Goal: Task Accomplishment & Management: Manage account settings

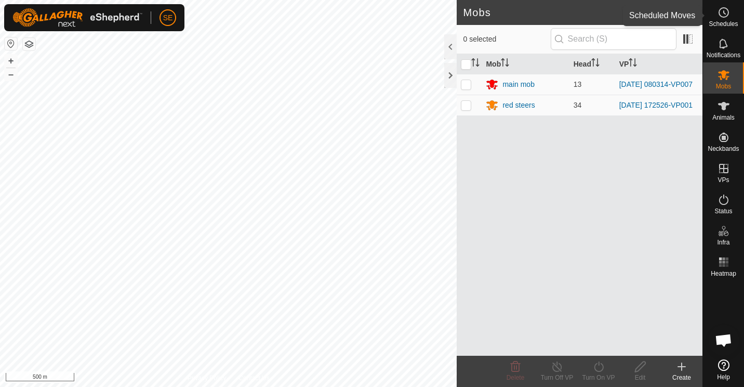
click at [723, 16] on icon at bounding box center [724, 12] width 12 height 12
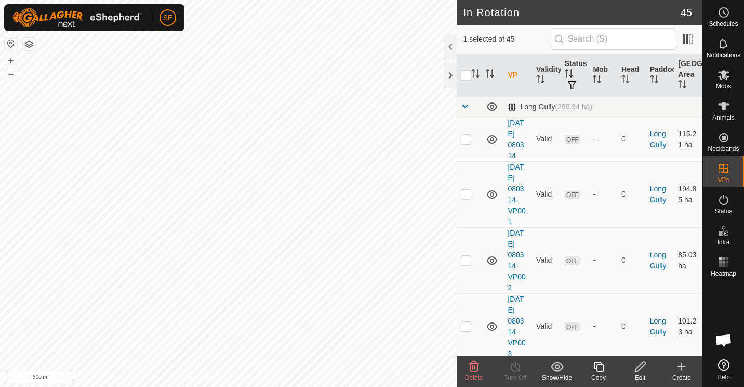
checkbox input "true"
checkbox input "false"
checkbox input "true"
checkbox input "false"
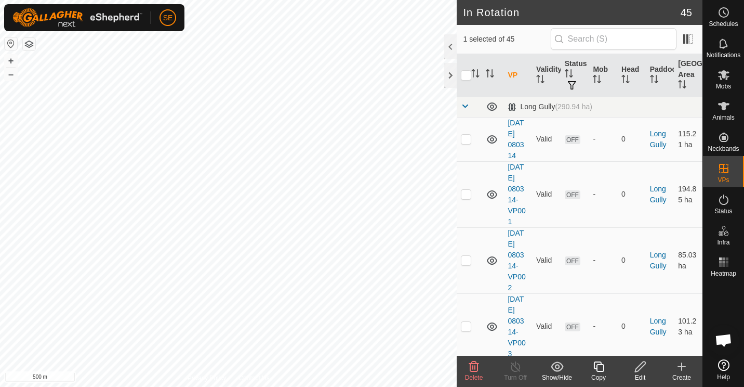
checkbox input "false"
checkbox input "true"
checkbox input "false"
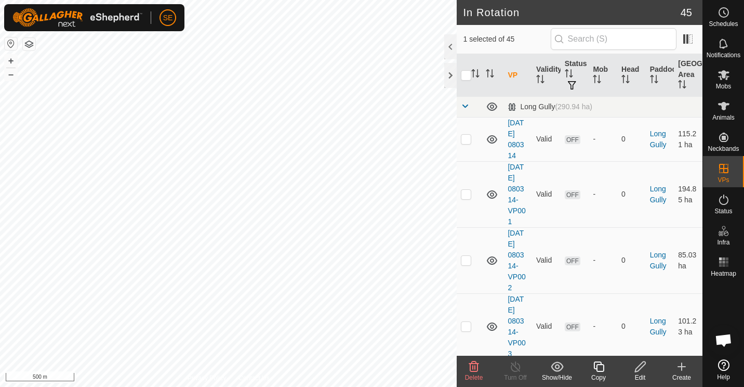
checkbox input "true"
checkbox input "false"
checkbox input "true"
checkbox input "false"
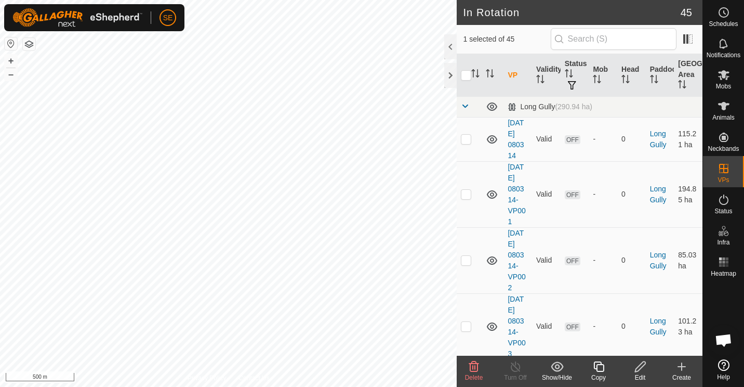
checkbox input "true"
checkbox input "false"
checkbox input "true"
checkbox input "false"
click at [224, 0] on html "SE Schedules Notifications Mobs Animals Neckbands VPs Status Infra Heatmap Help…" at bounding box center [372, 193] width 744 height 387
